Goal: Task Accomplishment & Management: Manage account settings

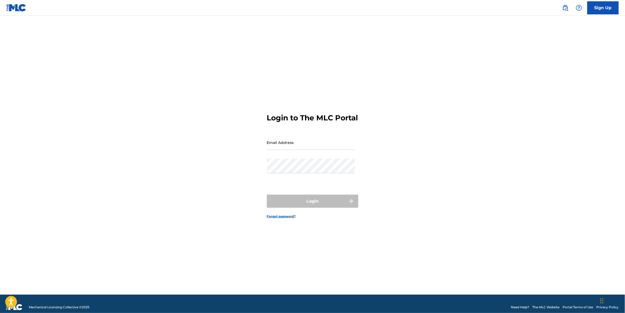
click at [305, 147] on input "Email Address" at bounding box center [311, 142] width 88 height 15
type input "[EMAIL_ADDRESS][DOMAIN_NAME]"
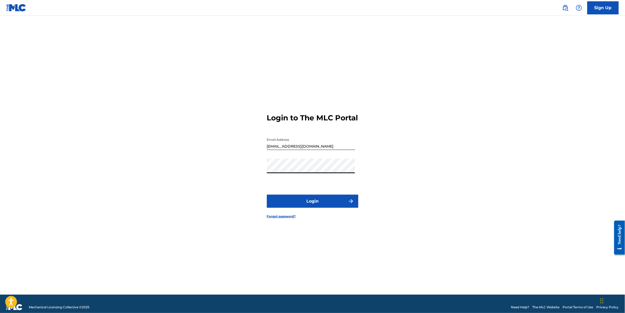
click at [267, 194] on button "Login" at bounding box center [312, 200] width 91 height 13
